Goal: Find specific page/section: Find specific page/section

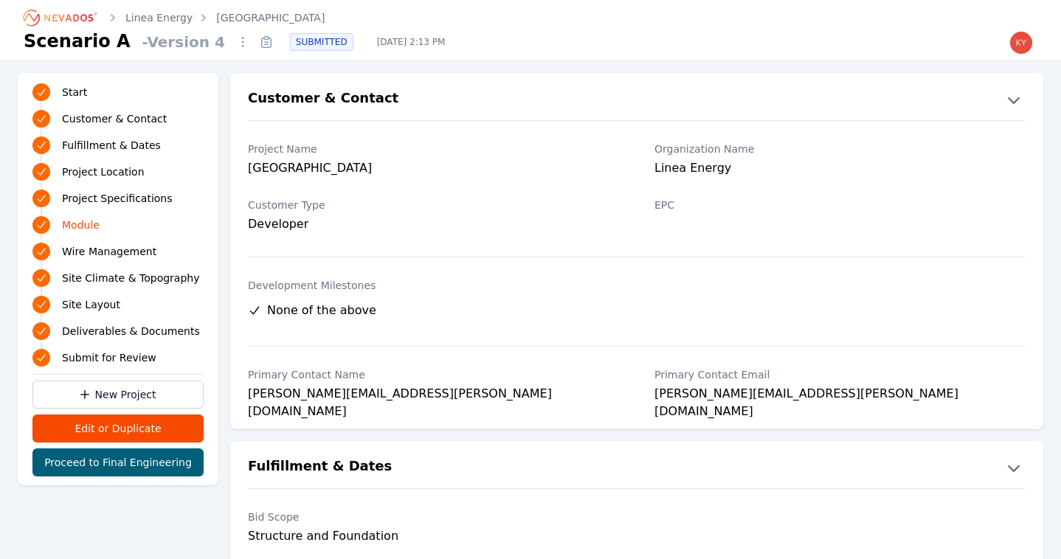
scroll to position [1706, 0]
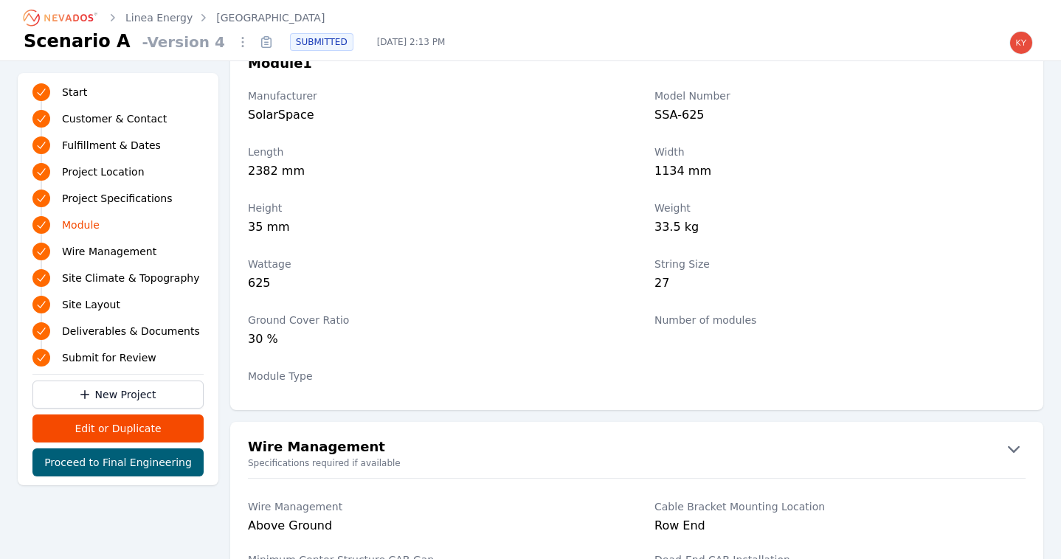
click at [88, 18] on icon "Breadcrumb" at bounding box center [61, 18] width 81 height 24
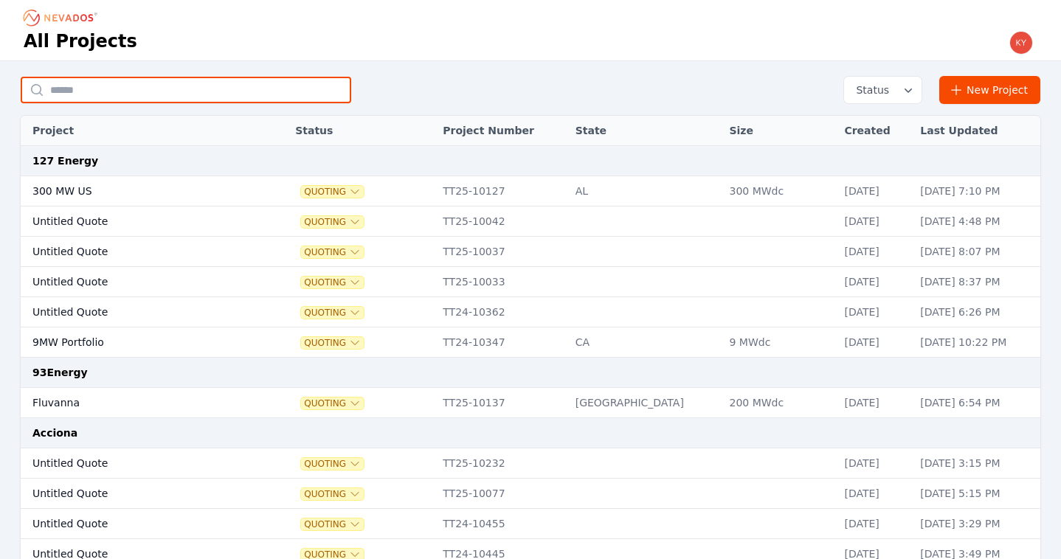
click at [195, 91] on input "text" at bounding box center [186, 90] width 331 height 27
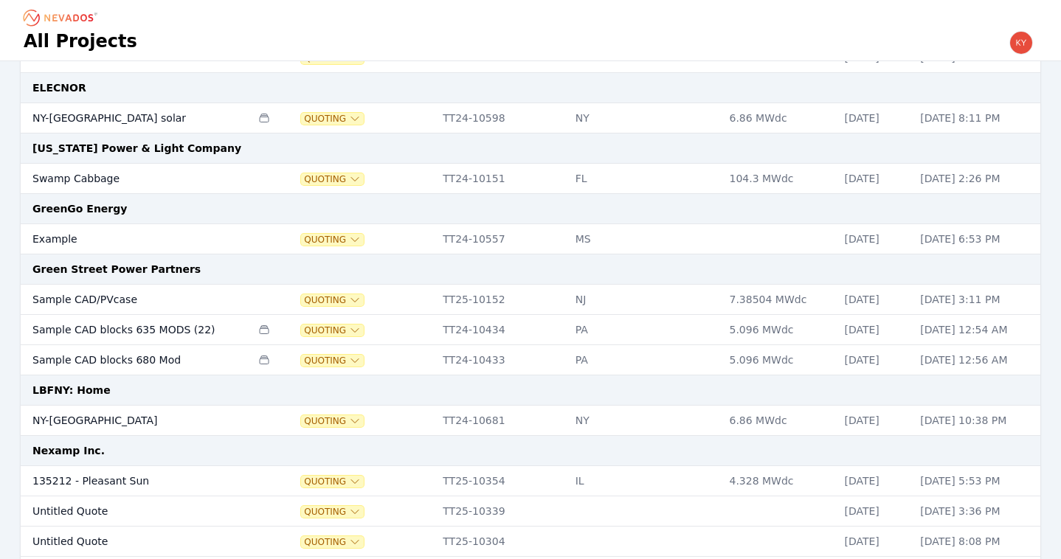
scroll to position [559, 0]
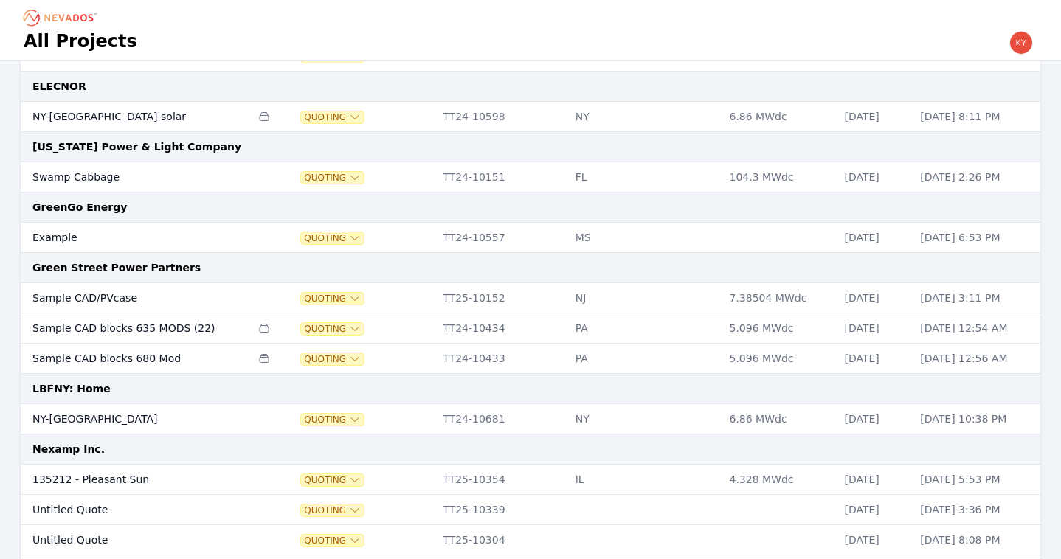
type input "***"
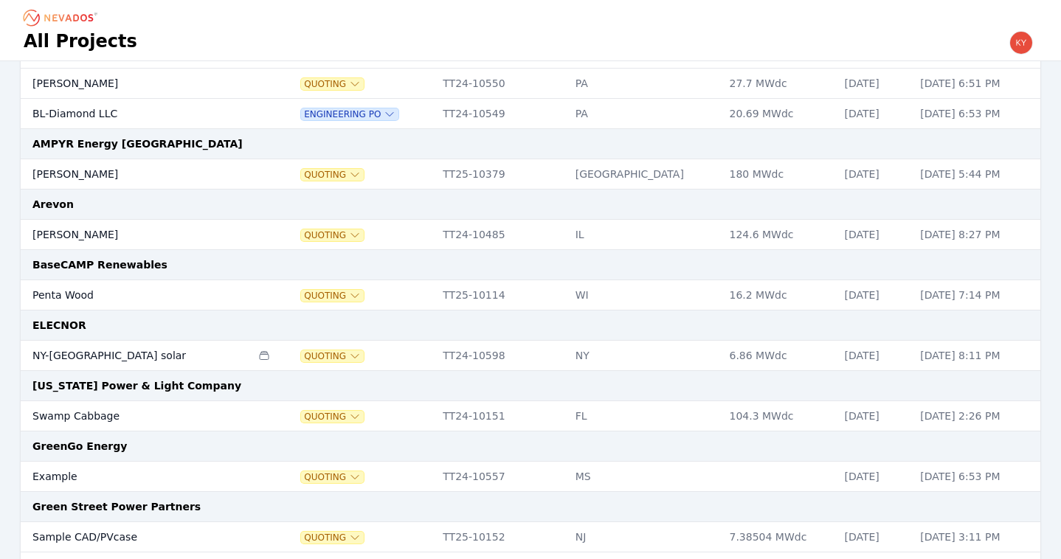
scroll to position [0, 0]
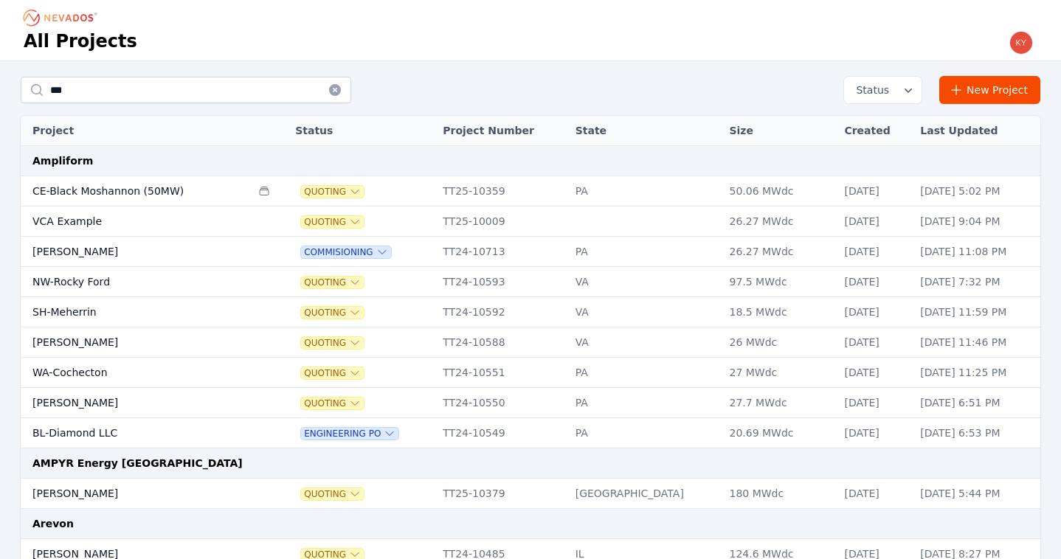
click at [335, 92] on icon at bounding box center [335, 90] width 12 height 12
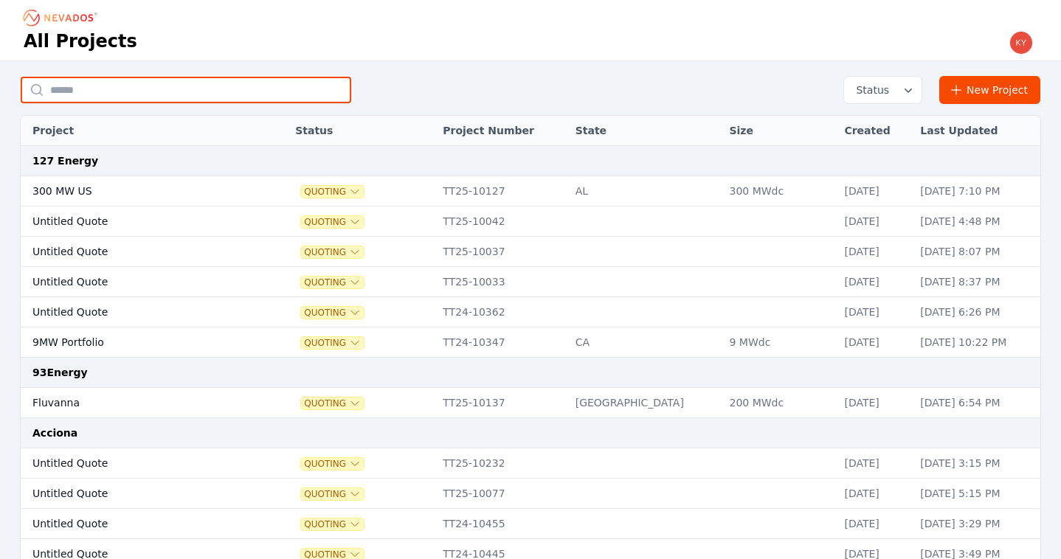
click at [312, 95] on input "text" at bounding box center [186, 90] width 331 height 27
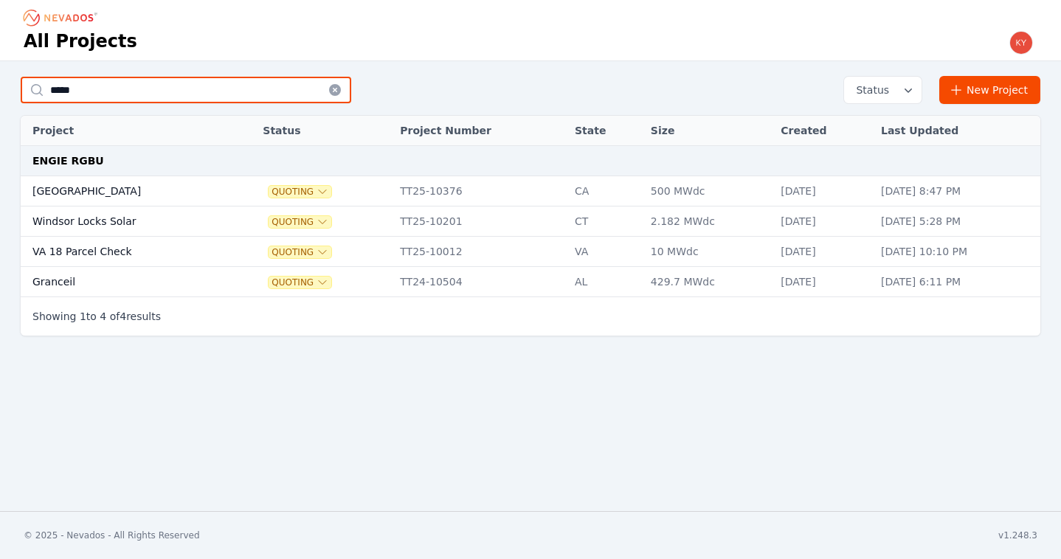
type input "*****"
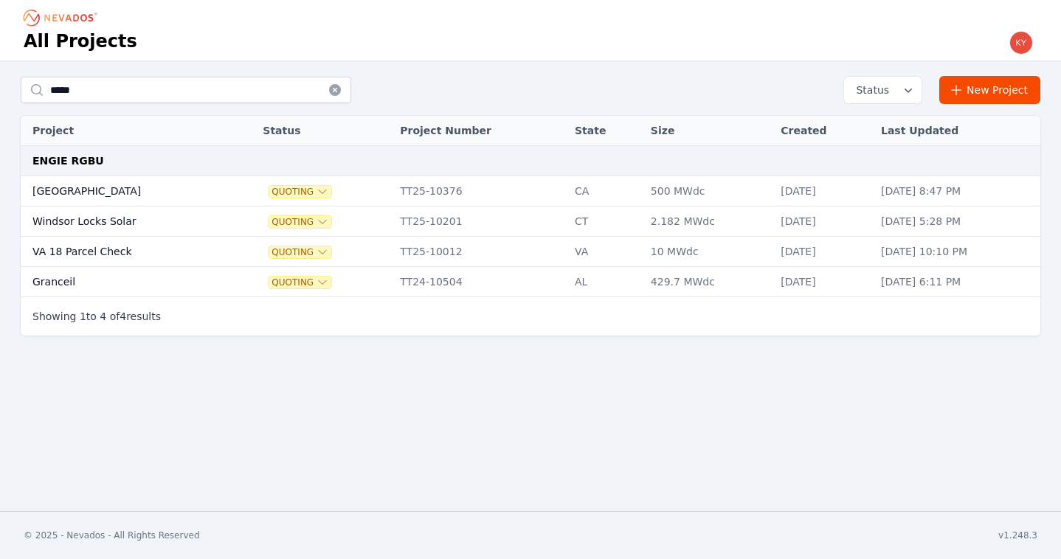
click at [144, 198] on td "Carrisalito Creek" at bounding box center [126, 191] width 210 height 30
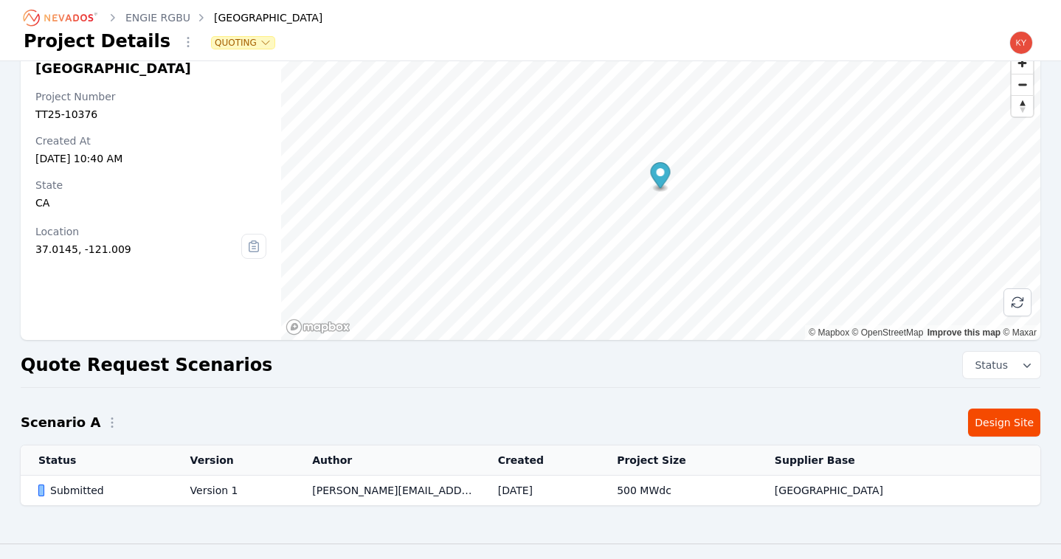
scroll to position [16, 0]
